Goal: Transaction & Acquisition: Purchase product/service

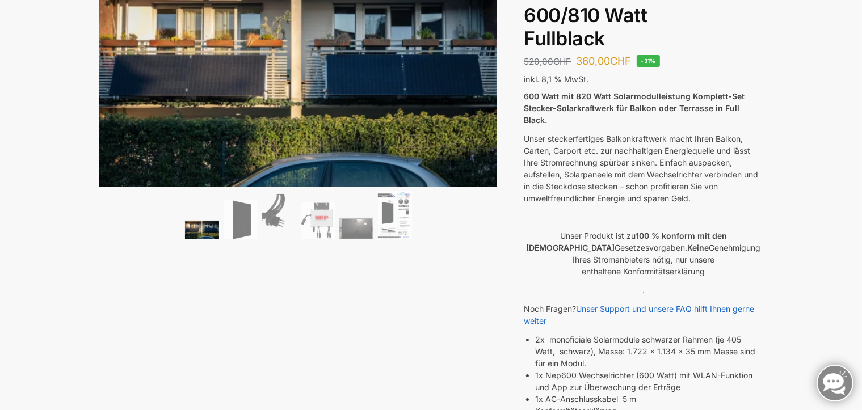
scroll to position [57, 0]
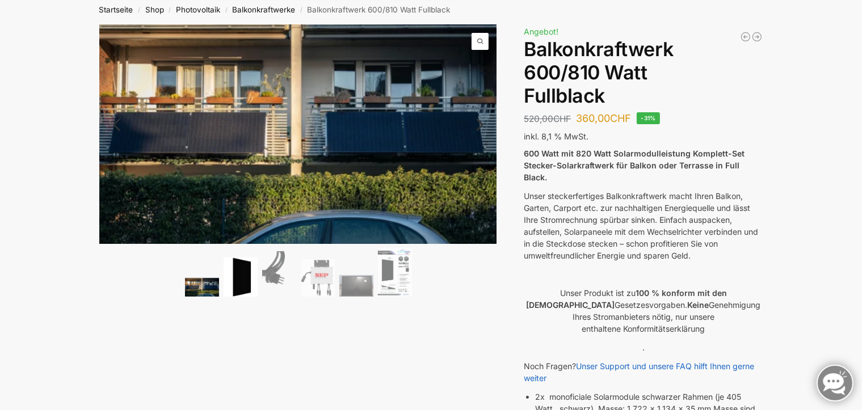
click at [238, 277] on img at bounding box center [241, 277] width 34 height 39
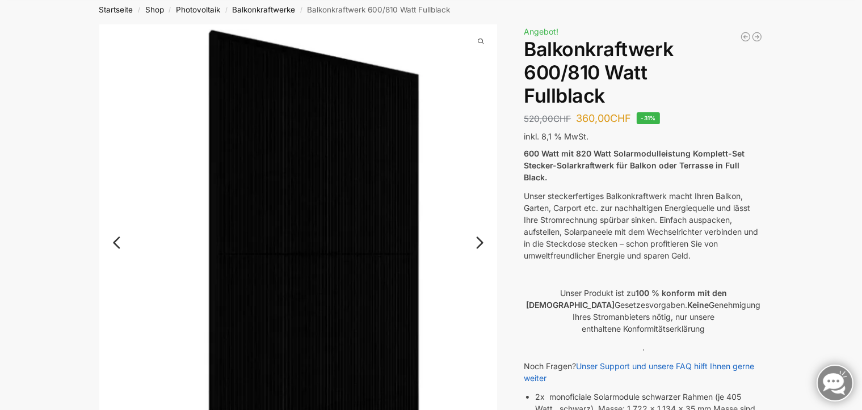
click at [477, 243] on link "Next" at bounding box center [478, 248] width 38 height 11
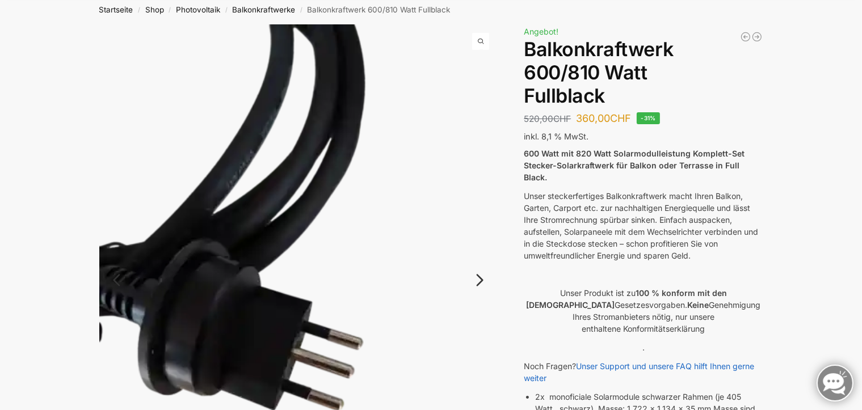
click at [483, 242] on img at bounding box center [298, 289] width 398 height 531
click at [478, 280] on link "Next" at bounding box center [478, 285] width 38 height 11
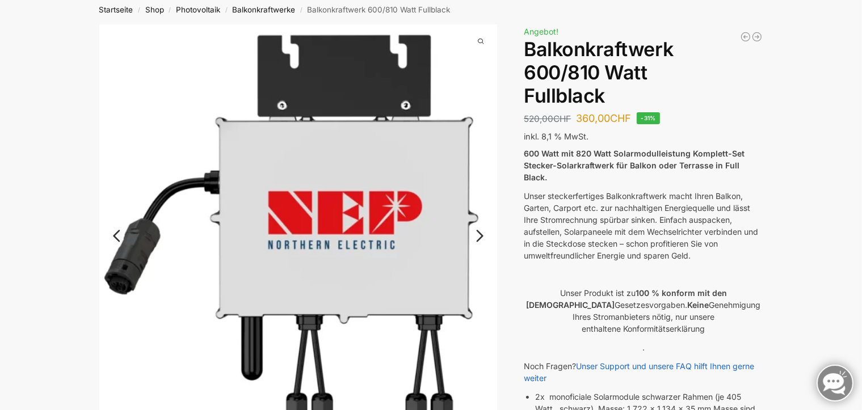
click at [481, 236] on link "Next" at bounding box center [478, 241] width 38 height 11
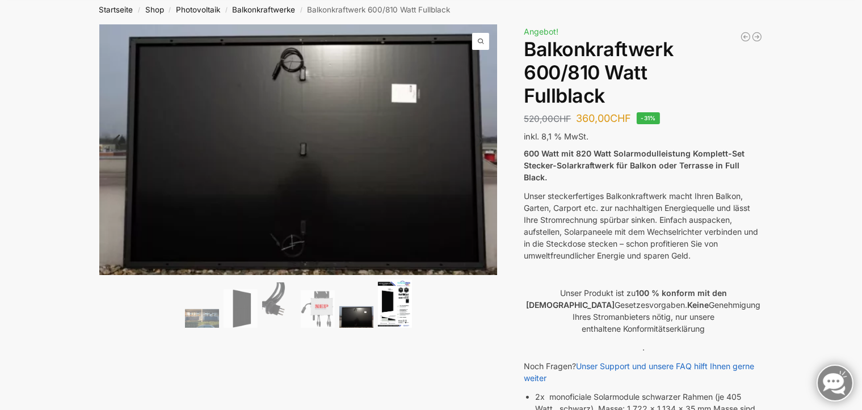
click at [381, 308] on img at bounding box center [395, 304] width 34 height 48
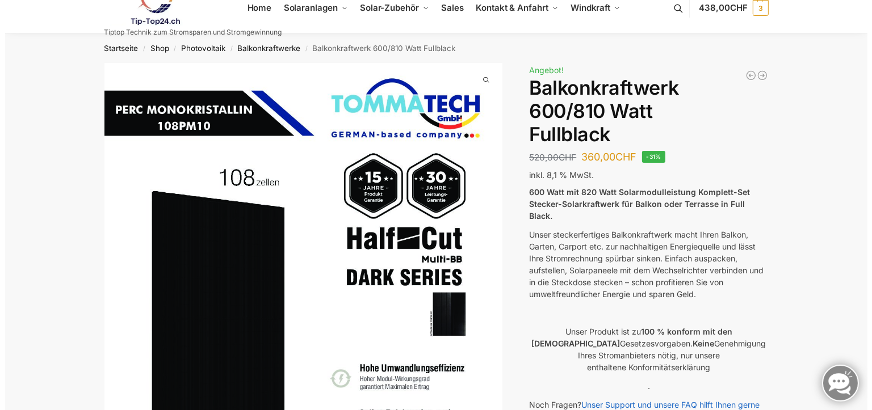
scroll to position [0, 0]
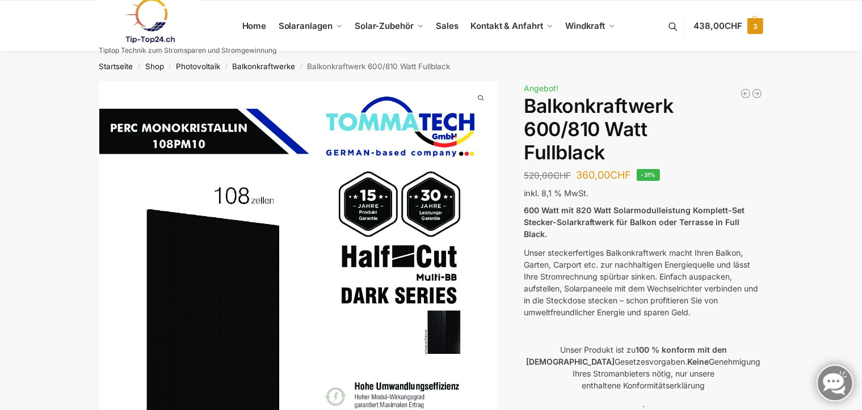
click at [754, 22] on span "3" at bounding box center [755, 26] width 16 height 16
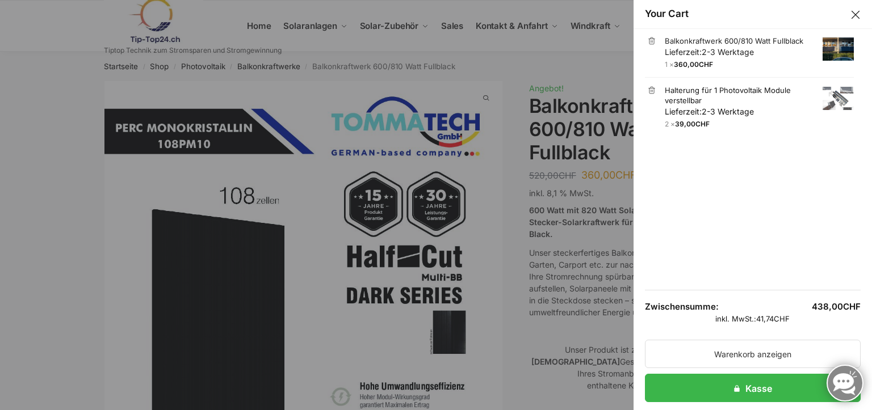
click at [840, 90] on img "Cart drawer" at bounding box center [837, 98] width 31 height 23
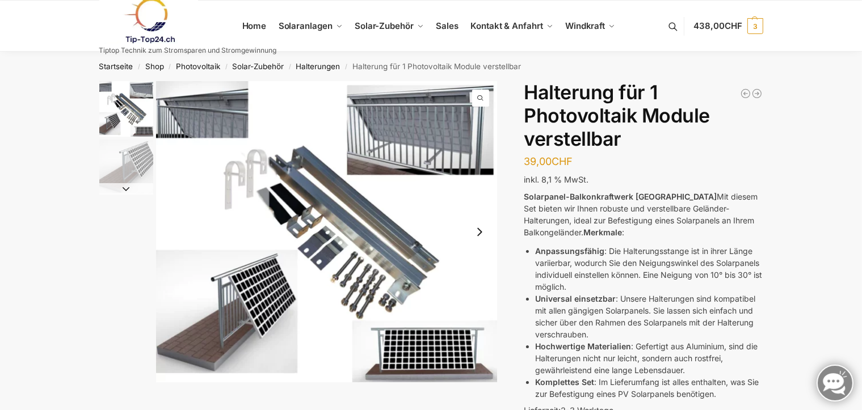
click at [439, 140] on img "1 / 2" at bounding box center [327, 231] width 342 height 301
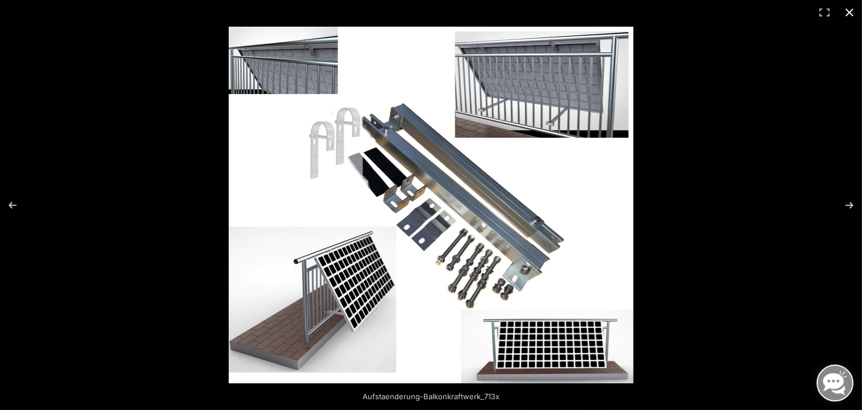
click at [849, 12] on button "Close (Esc)" at bounding box center [849, 12] width 25 height 25
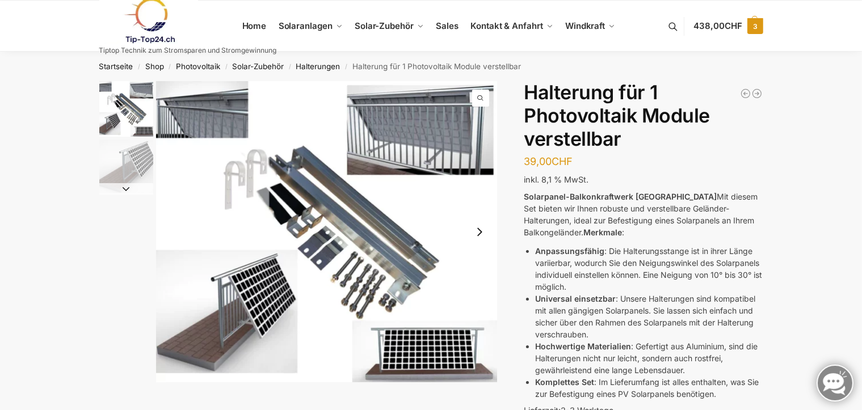
click at [752, 24] on span "3" at bounding box center [755, 26] width 16 height 16
